Goal: Find specific page/section: Find specific page/section

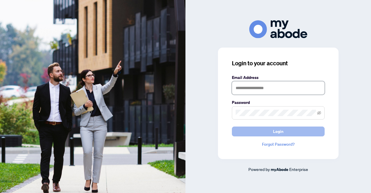
type input "**********"
click at [242, 135] on button "Login" at bounding box center [278, 131] width 93 height 10
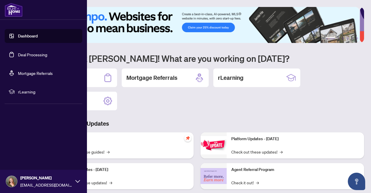
click at [20, 55] on link "Deal Processing" at bounding box center [32, 54] width 29 height 5
